Goal: Information Seeking & Learning: Learn about a topic

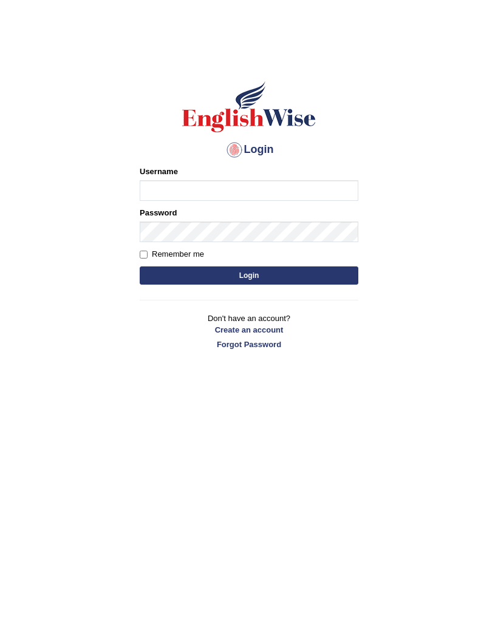
type input "arunduhan"
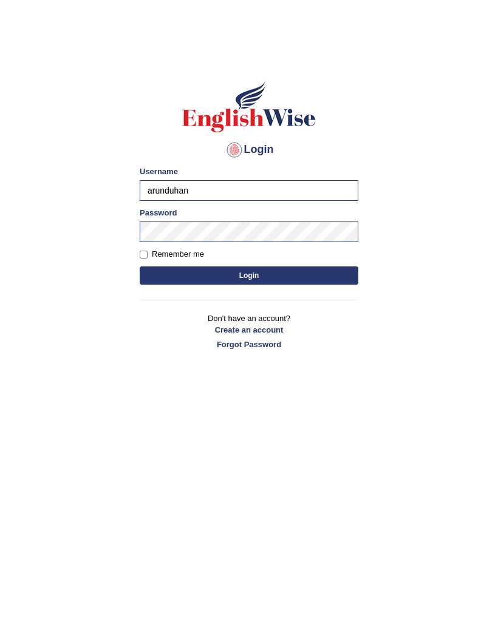
click at [316, 261] on form "Please fix the following errors: Username arunduhan Password Remember me Login" at bounding box center [249, 227] width 219 height 122
click at [324, 279] on button "Login" at bounding box center [249, 276] width 219 height 18
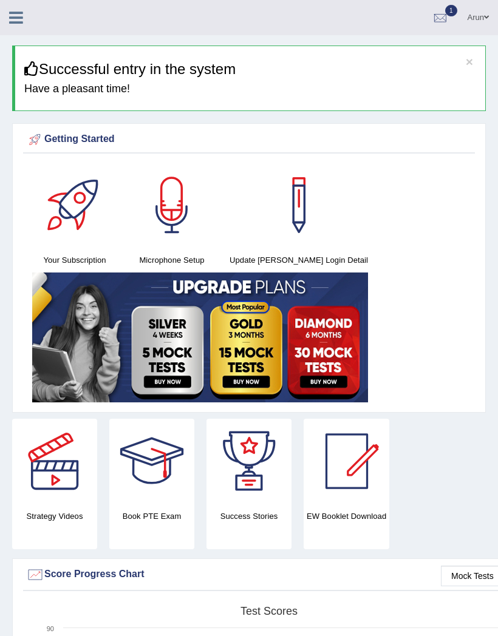
click at [22, 16] on icon at bounding box center [16, 18] width 14 height 16
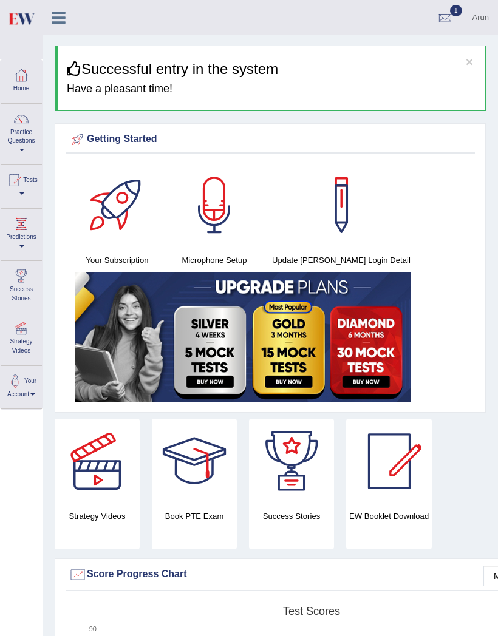
click at [19, 132] on link "Practice Questions" at bounding box center [21, 132] width 41 height 57
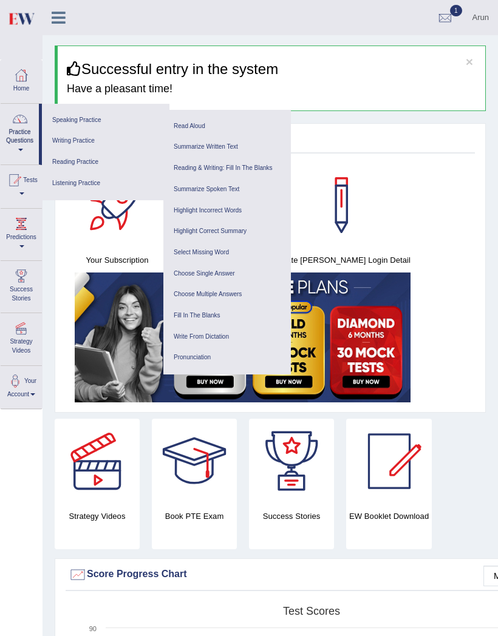
click at [66, 111] on link "Speaking Practice" at bounding box center [105, 120] width 115 height 21
click at [54, 138] on link "Writing Practice" at bounding box center [105, 141] width 115 height 21
click at [62, 114] on link "Speaking Practice" at bounding box center [105, 120] width 115 height 21
click at [12, 135] on link "Practice Questions" at bounding box center [20, 132] width 38 height 57
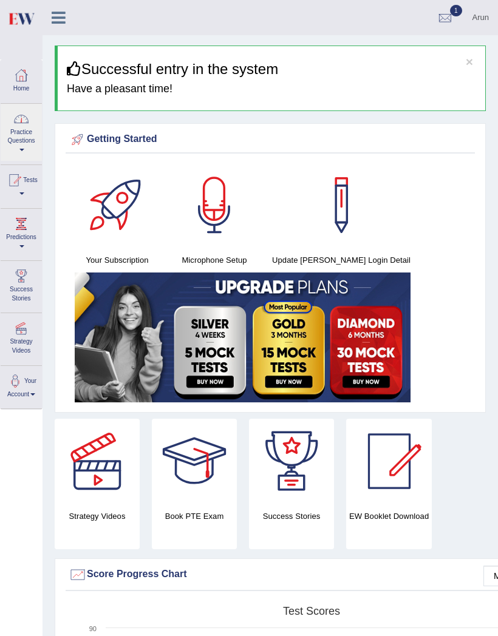
click at [8, 70] on div at bounding box center [249, 318] width 498 height 636
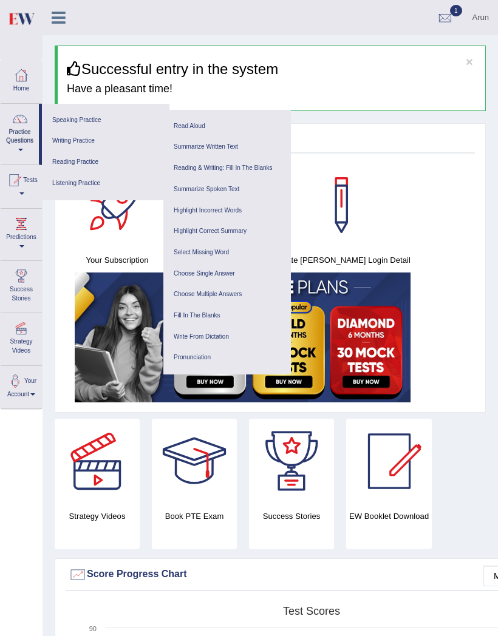
click at [56, 117] on link "Speaking Practice" at bounding box center [105, 120] width 115 height 21
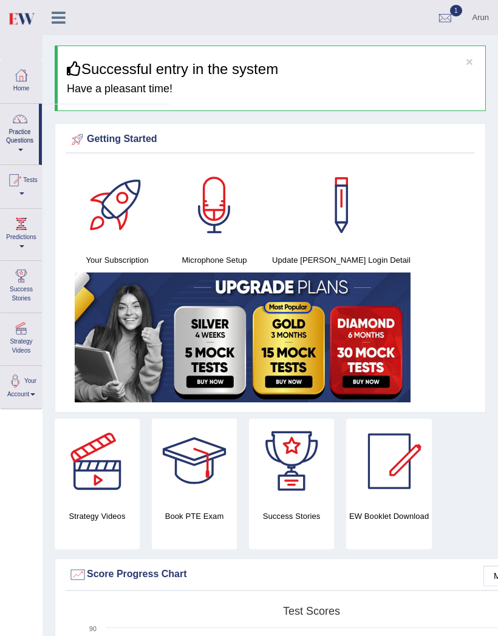
click at [50, 105] on link "Speaking Practice" at bounding box center [105, 114] width 115 height 21
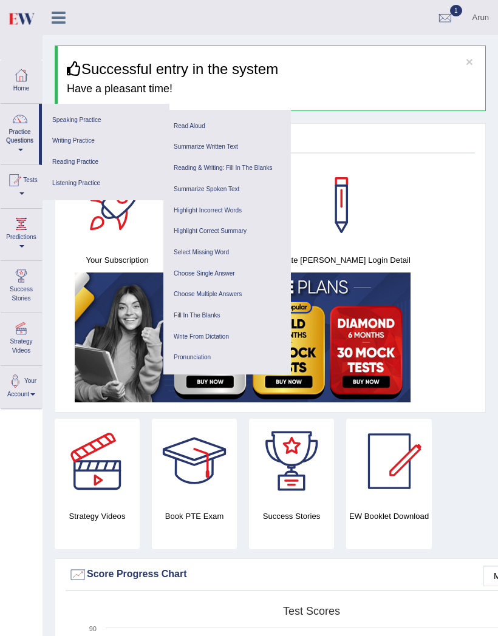
click at [55, 12] on icon at bounding box center [59, 18] width 14 height 16
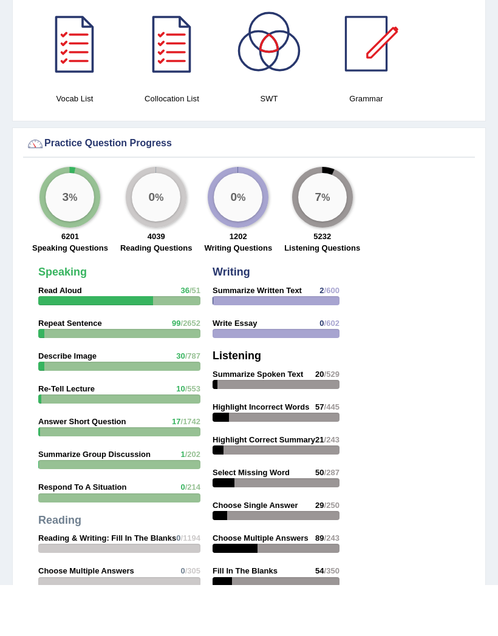
scroll to position [1296, 0]
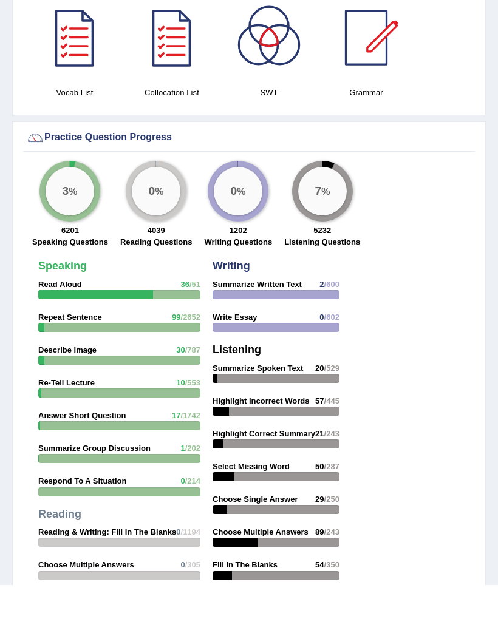
click at [167, 505] on div at bounding box center [119, 509] width 162 height 9
click at [165, 450] on div "Speaking Read Aloud 36 /51 Repeat Sentence 99 /2652 Describe Image 30 /787 Re-T…" at bounding box center [119, 523] width 174 height 437
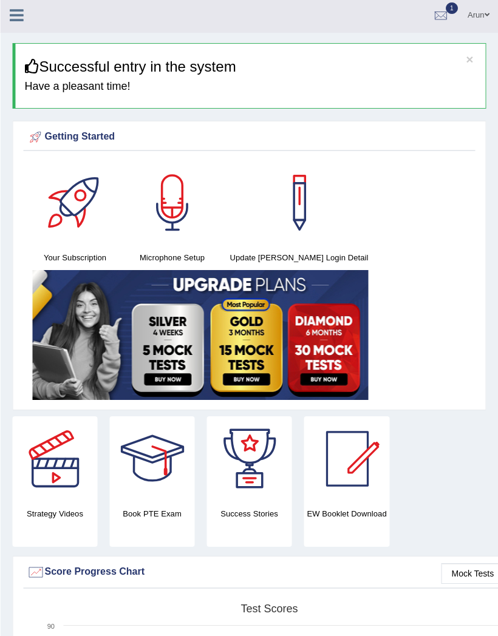
scroll to position [0, 0]
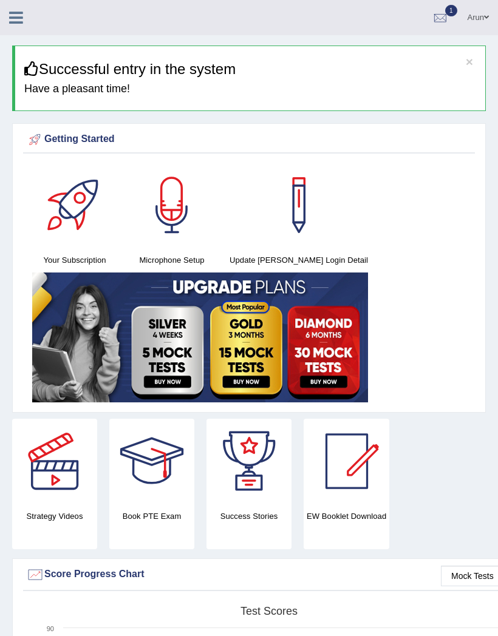
click at [7, 10] on link at bounding box center [16, 16] width 32 height 18
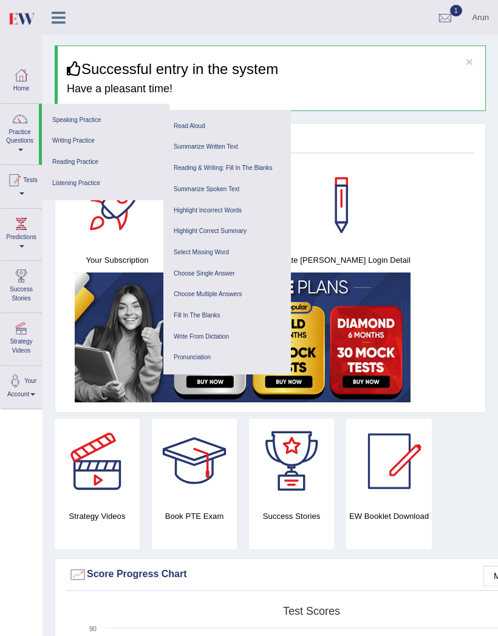
click at [18, 181] on div at bounding box center [14, 180] width 18 height 18
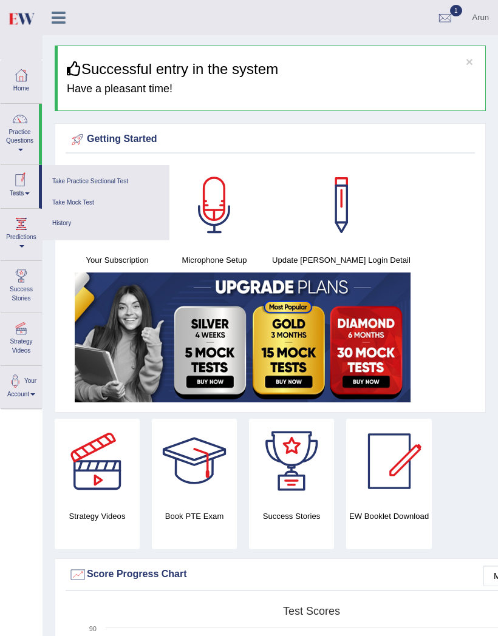
click at [18, 135] on div at bounding box center [249, 318] width 498 height 636
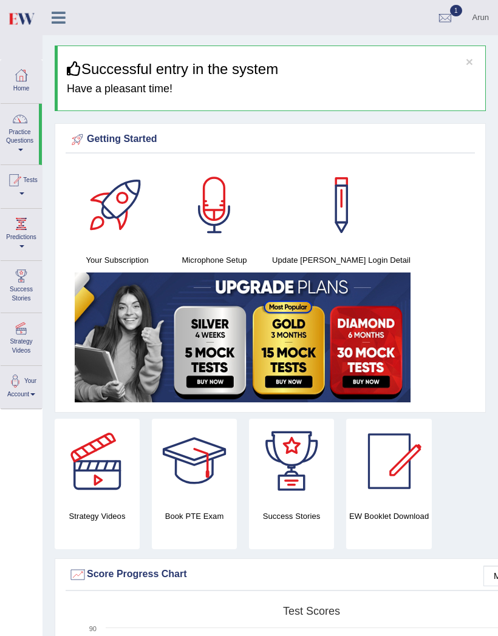
click at [21, 127] on div at bounding box center [20, 119] width 18 height 18
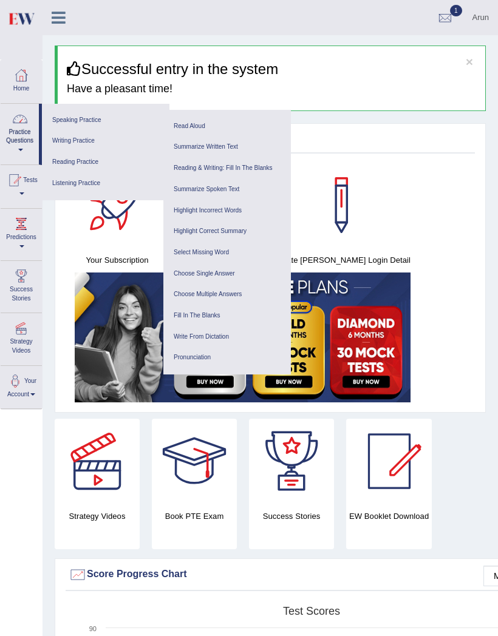
click at [67, 113] on link "Speaking Practice" at bounding box center [105, 120] width 115 height 21
click at [180, 124] on link "Read Aloud" at bounding box center [226, 126] width 115 height 21
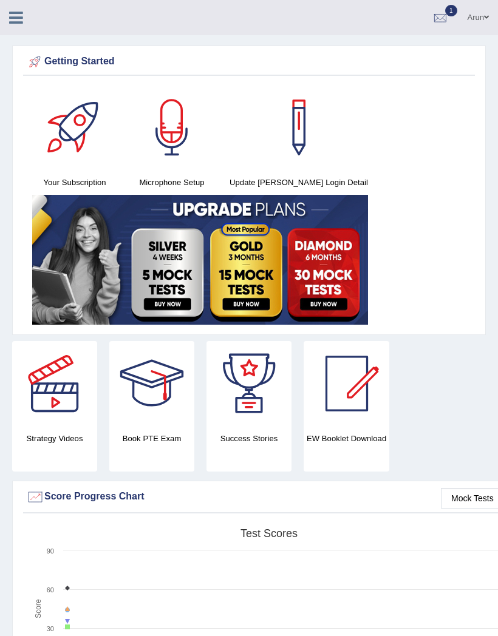
click at [15, 11] on icon at bounding box center [16, 18] width 14 height 16
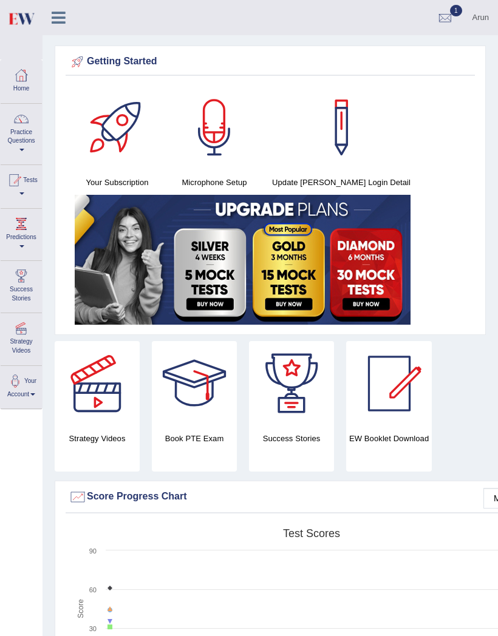
click at [7, 79] on link "Home" at bounding box center [21, 79] width 41 height 39
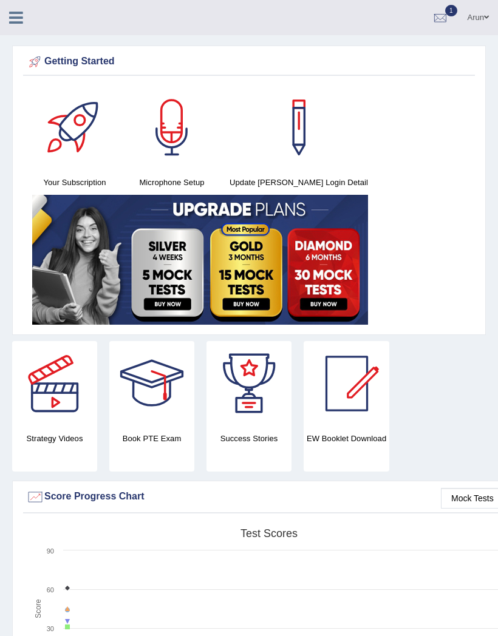
click at [15, 15] on icon at bounding box center [16, 18] width 14 height 16
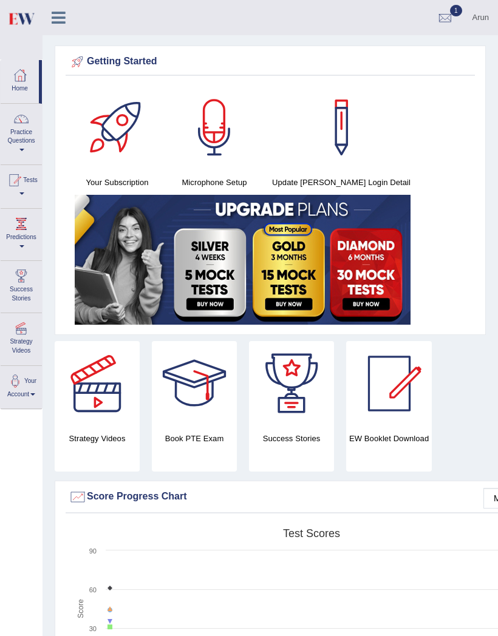
click at [20, 121] on div at bounding box center [21, 119] width 18 height 18
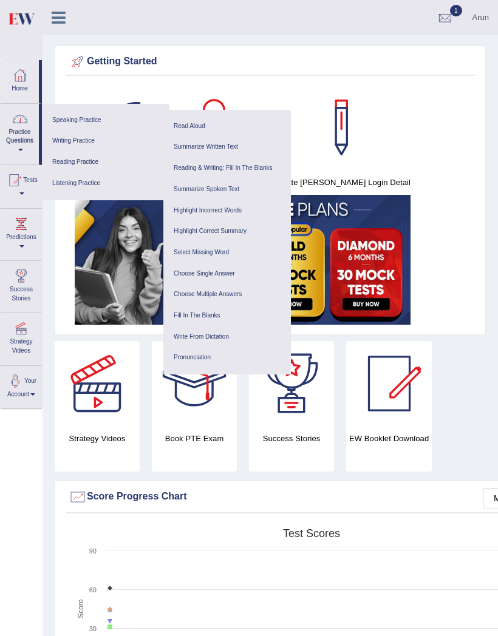
click at [66, 119] on link "Speaking Practice" at bounding box center [105, 120] width 115 height 21
click at [179, 122] on link "Read Aloud" at bounding box center [226, 126] width 115 height 21
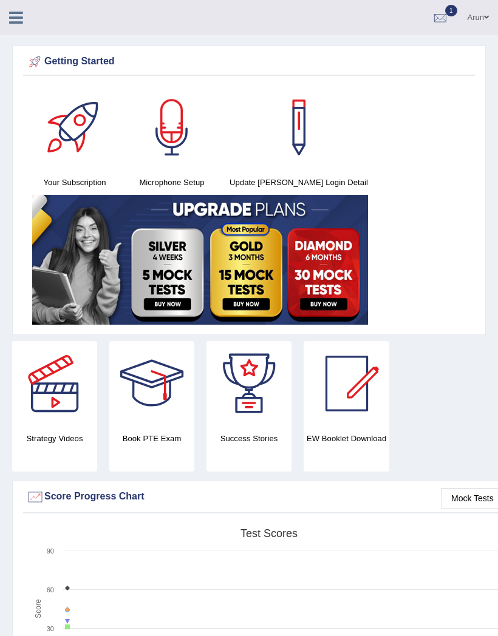
click at [15, 20] on icon at bounding box center [16, 18] width 14 height 16
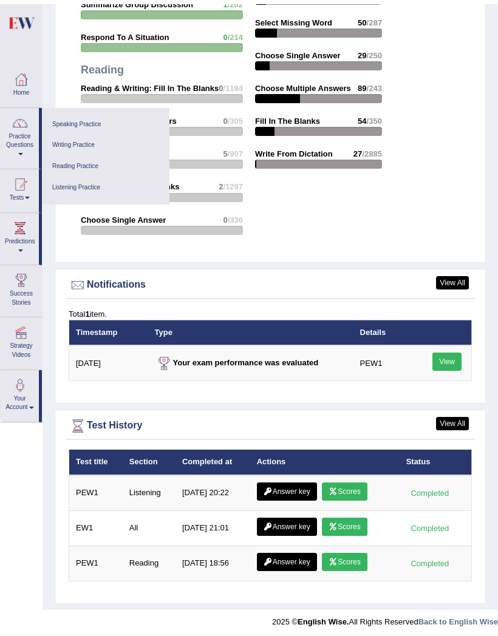
scroll to position [1717, 0]
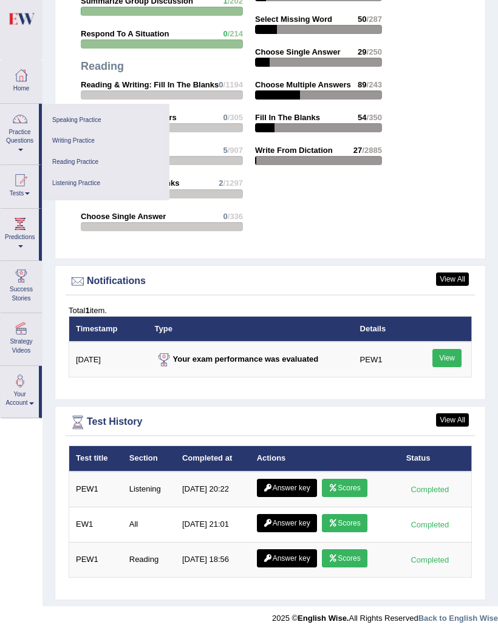
click at [454, 356] on link "View" at bounding box center [446, 358] width 29 height 18
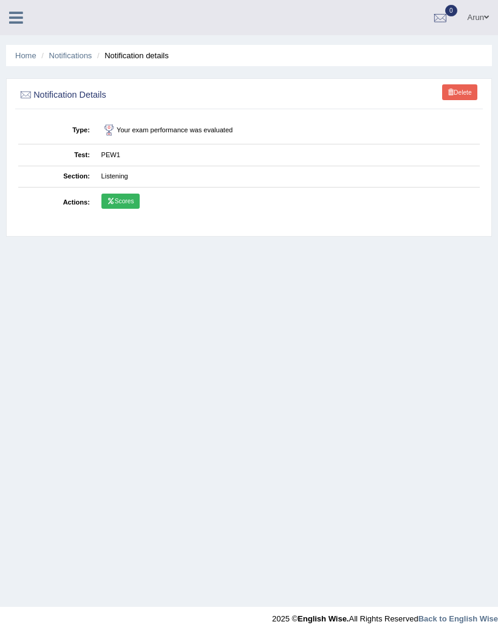
click at [115, 209] on link "Scores" at bounding box center [120, 202] width 38 height 16
click at [18, 10] on icon at bounding box center [16, 18] width 14 height 16
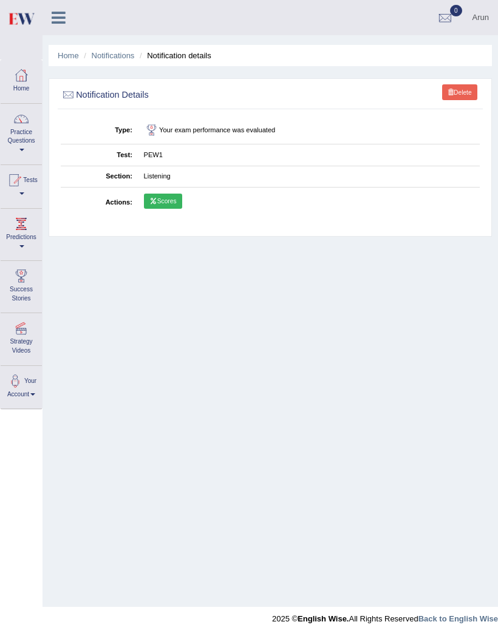
click at [21, 80] on div at bounding box center [21, 75] width 18 height 18
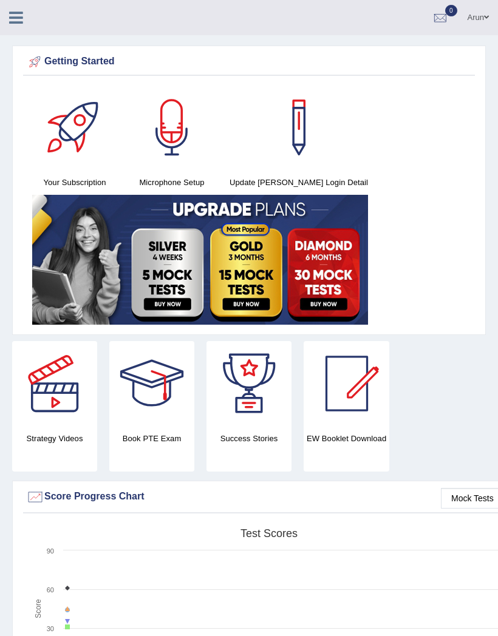
click at [7, 13] on link at bounding box center [16, 16] width 32 height 18
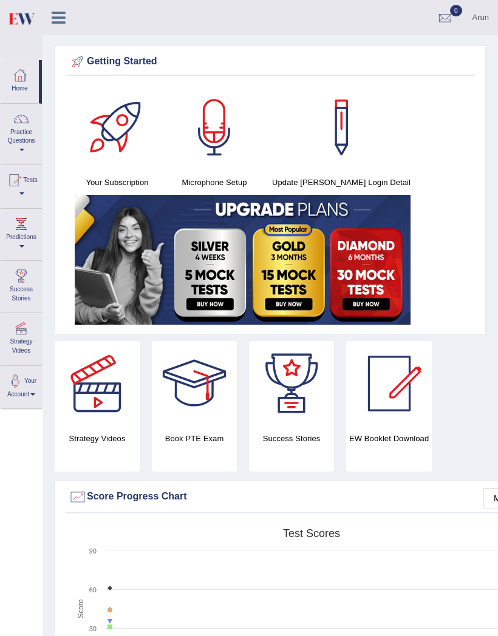
click at [202, 143] on div at bounding box center [214, 127] width 85 height 85
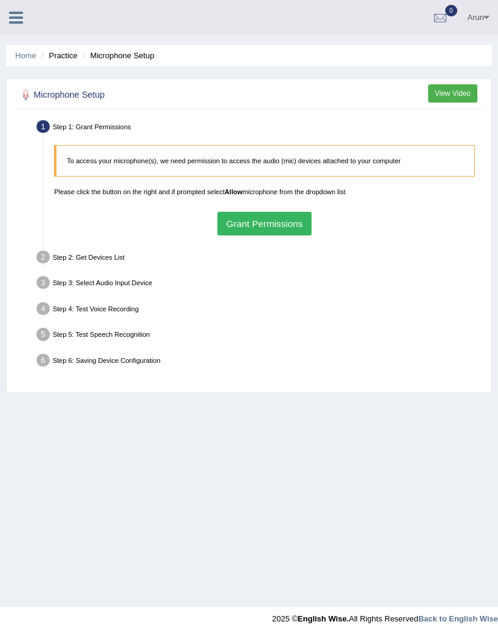
click at [19, 17] on icon at bounding box center [16, 18] width 14 height 16
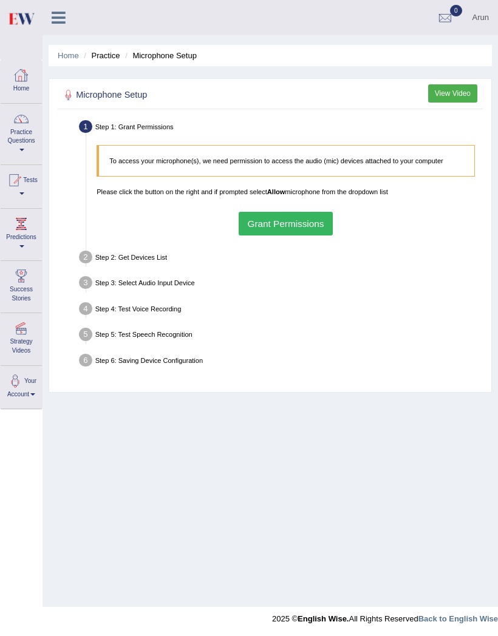
click at [19, 78] on div at bounding box center [21, 75] width 18 height 18
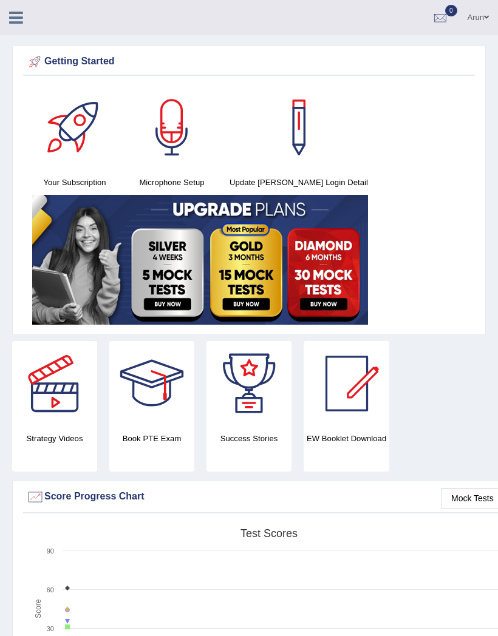
click at [16, 17] on icon at bounding box center [16, 18] width 14 height 16
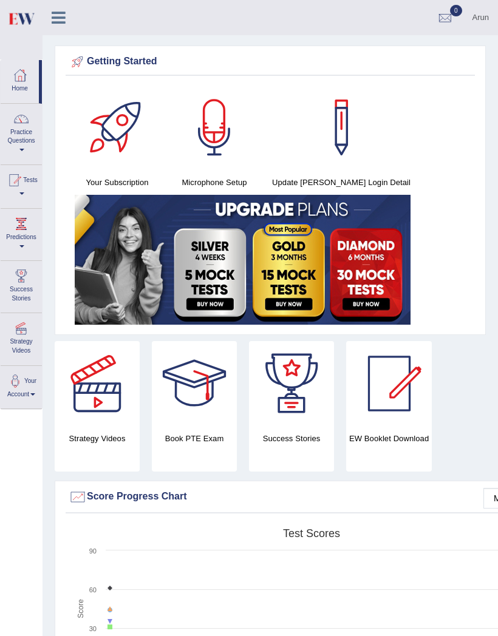
click at [18, 149] on link "Practice Questions" at bounding box center [21, 132] width 41 height 57
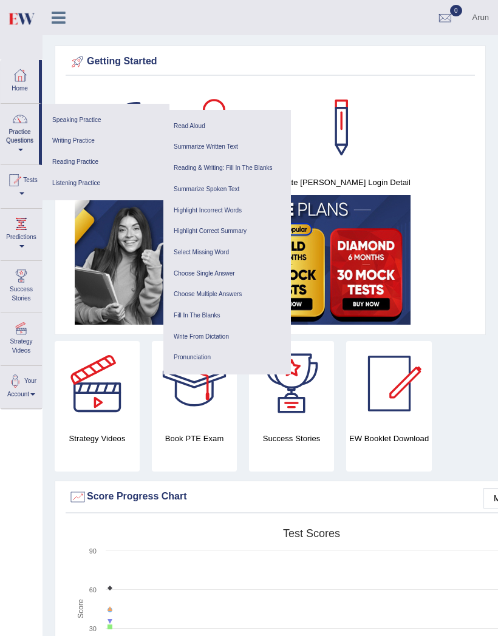
click at [73, 181] on link "Listening Practice" at bounding box center [105, 183] width 115 height 21
click at [59, 142] on link "Writing Practice" at bounding box center [105, 141] width 115 height 21
click at [64, 144] on link "Writing Practice" at bounding box center [105, 141] width 115 height 21
click at [53, 118] on link "Speaking Practice" at bounding box center [105, 120] width 115 height 21
click at [19, 180] on div at bounding box center [14, 180] width 18 height 18
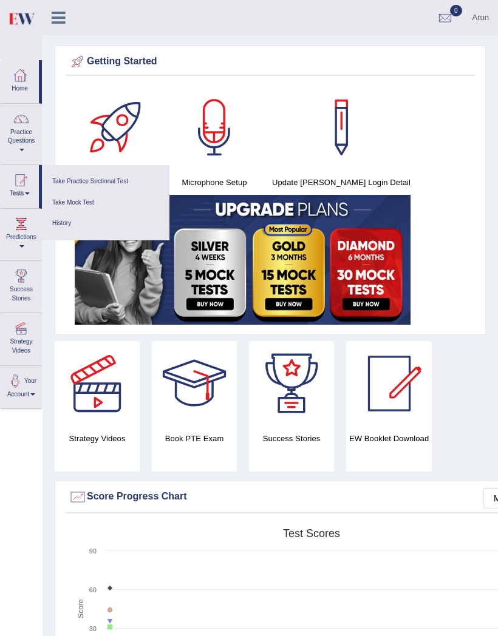
click at [17, 222] on div at bounding box center [249, 318] width 498 height 636
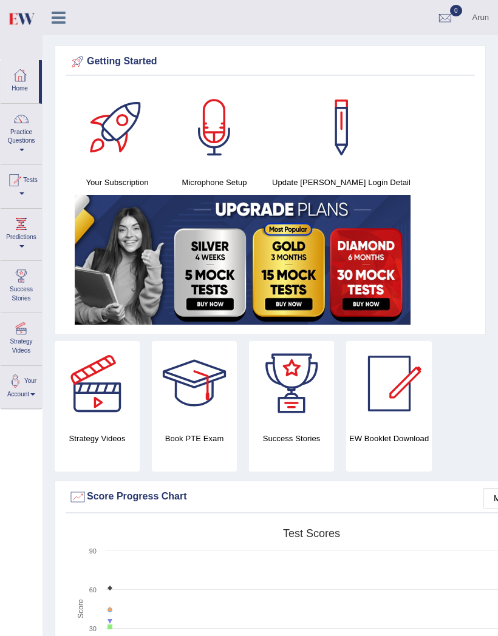
click at [11, 75] on div at bounding box center [20, 75] width 18 height 18
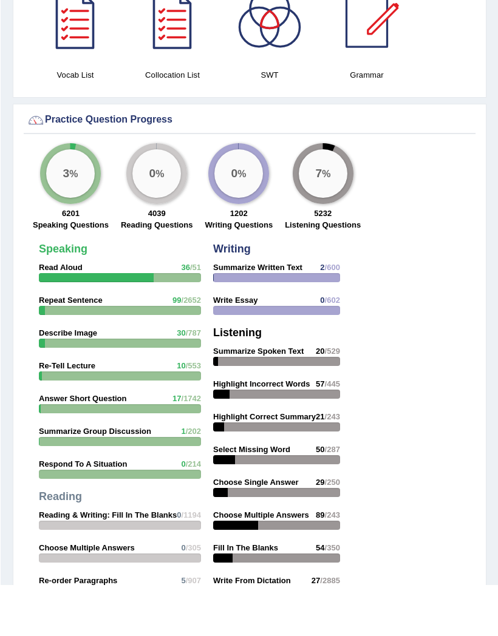
scroll to position [1240, 0]
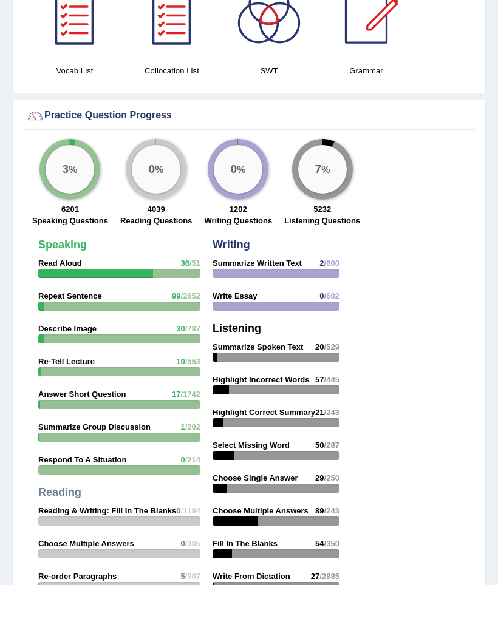
click at [63, 214] on big "3" at bounding box center [66, 220] width 7 height 13
click at [52, 196] on div "3 %" at bounding box center [70, 220] width 49 height 49
click at [51, 196] on div "3 %" at bounding box center [70, 220] width 49 height 49
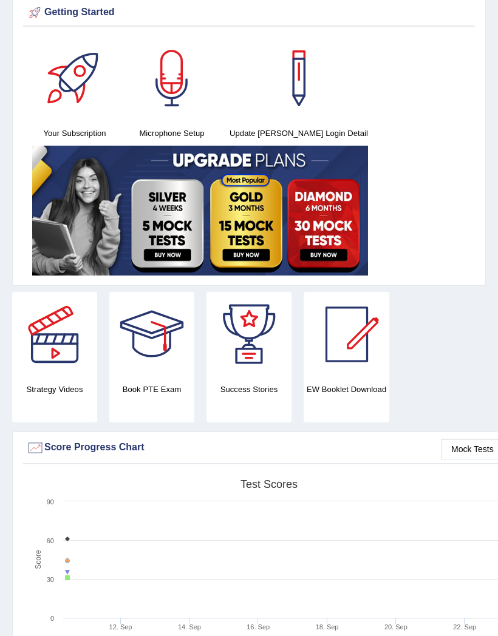
scroll to position [0, 0]
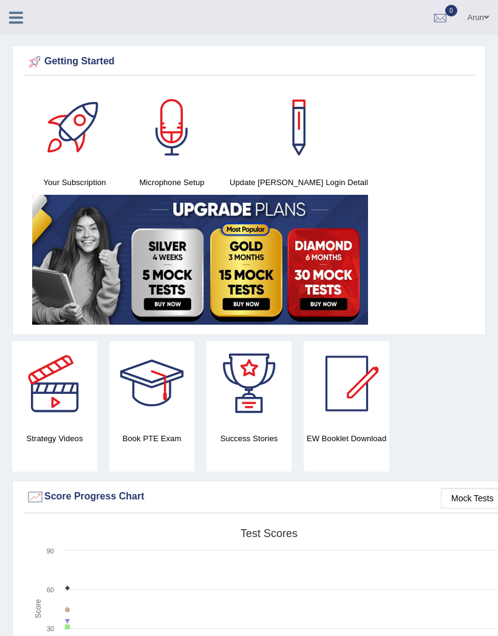
click at [16, 19] on icon at bounding box center [16, 18] width 14 height 16
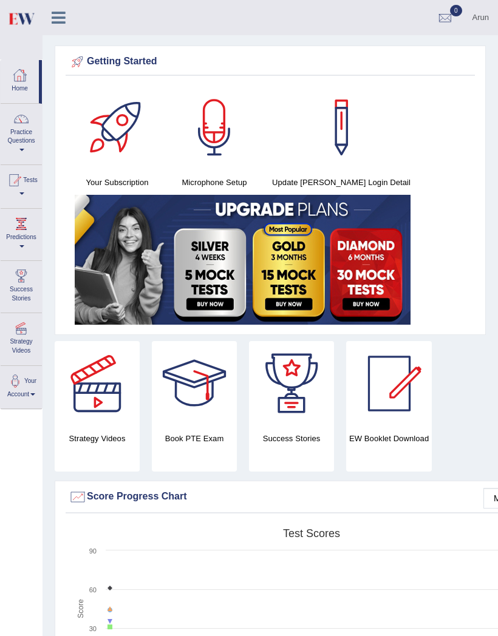
click at [15, 81] on div at bounding box center [20, 75] width 18 height 18
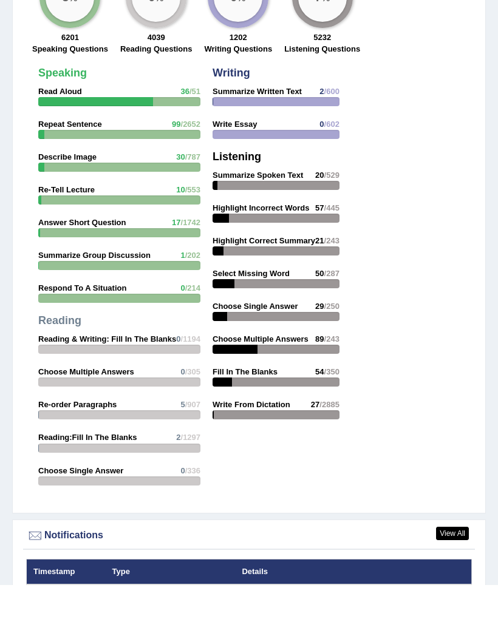
scroll to position [1488, 0]
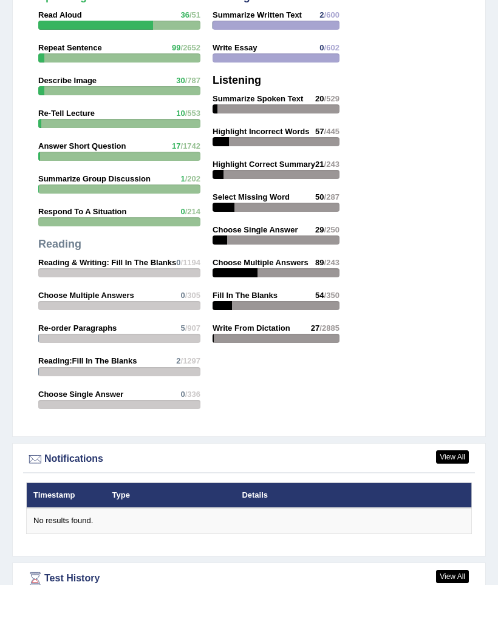
click at [38, 150] on div "Speaking Read Aloud 36 /51 Repeat Sentence 99 /2652 Describe Image 30 /787 Re-T…" at bounding box center [119, 254] width 174 height 437
click at [49, 192] on strong "Answer Short Question" at bounding box center [81, 196] width 87 height 9
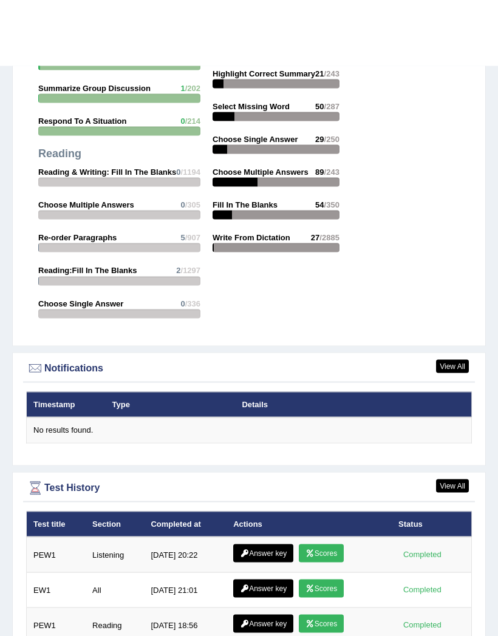
scroll to position [1744, 0]
